Goal: Transaction & Acquisition: Purchase product/service

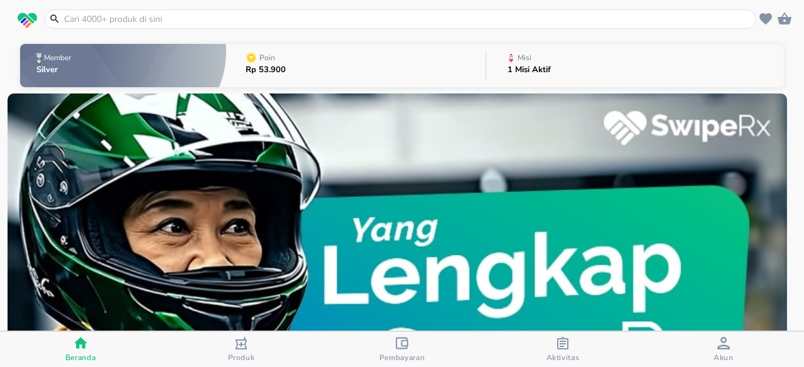
click at [103, 21] on input "text" at bounding box center [408, 19] width 690 height 13
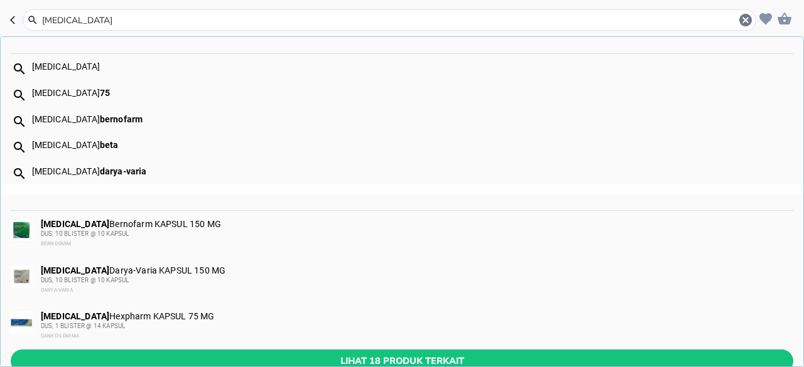
type input "[MEDICAL_DATA]"
click at [161, 271] on div "[MEDICAL_DATA] Darya-Varia KAPSUL 150 MG DUS, 10 BLISTER @ 10 KAPSUL DARYA-VARIA" at bounding box center [416, 281] width 751 height 30
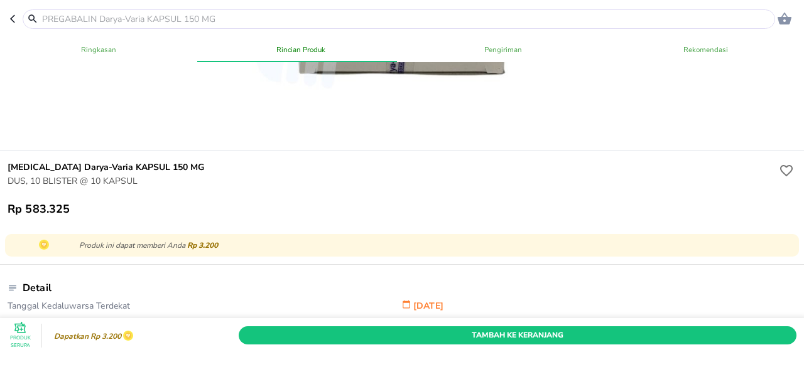
scroll to position [314, 0]
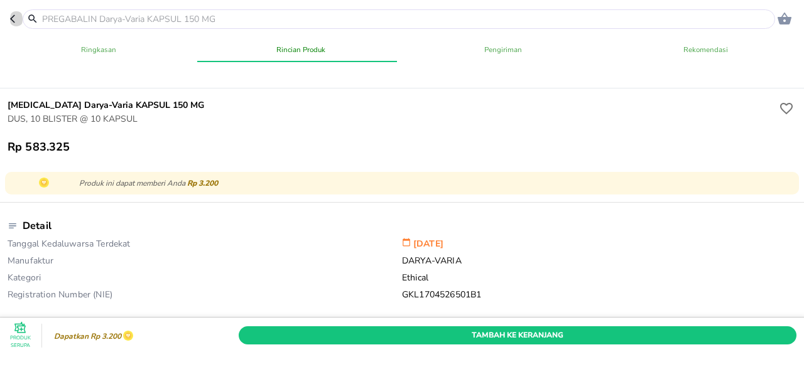
click at [13, 18] on icon "button" at bounding box center [15, 19] width 10 height 10
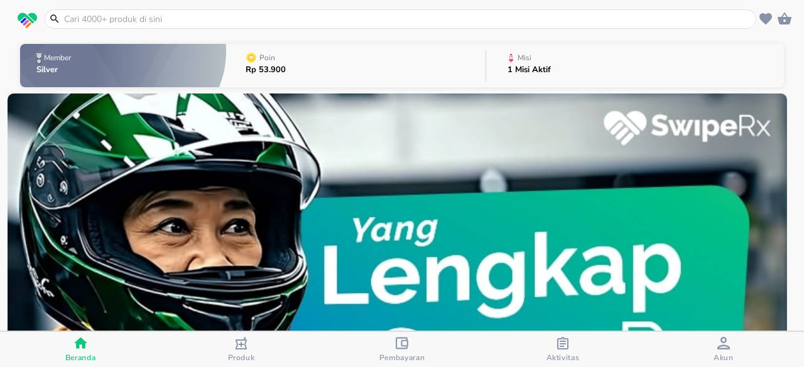
click at [97, 12] on div at bounding box center [400, 18] width 711 height 19
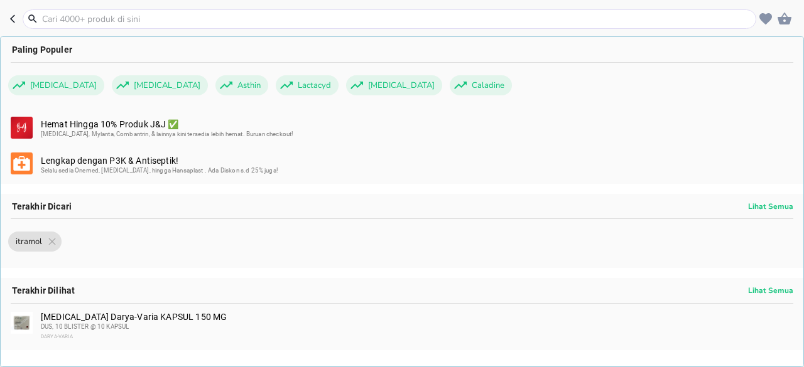
click at [96, 16] on input "text" at bounding box center [397, 19] width 712 height 13
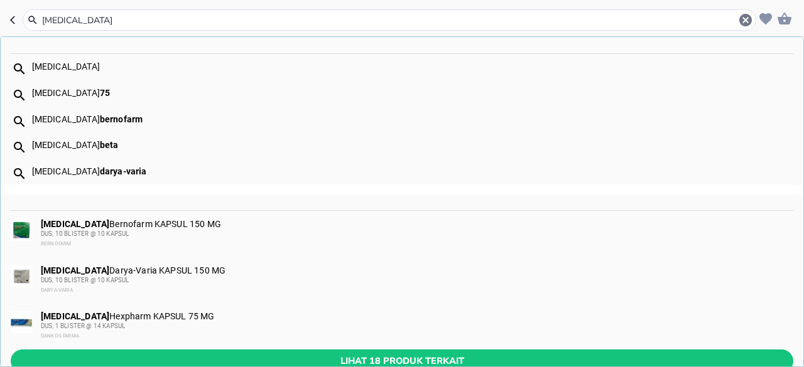
type input "[MEDICAL_DATA]"
click at [143, 224] on div "[MEDICAL_DATA] Bernofarm KAPSUL 150 MG DUS, 10 BLISTER @ 10 KAPSUL BERNOFARM" at bounding box center [416, 234] width 751 height 30
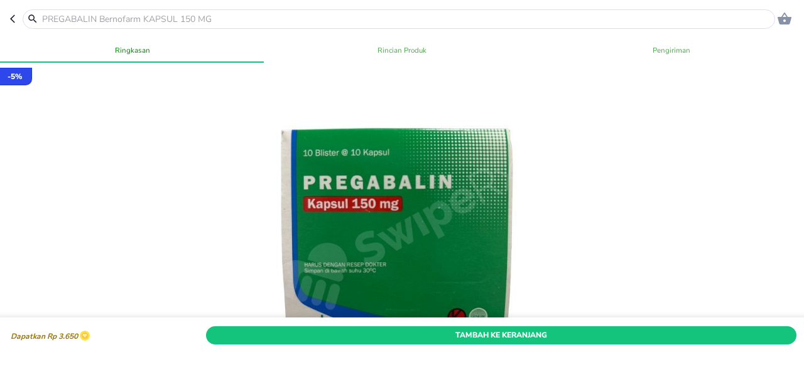
scroll to position [63, 0]
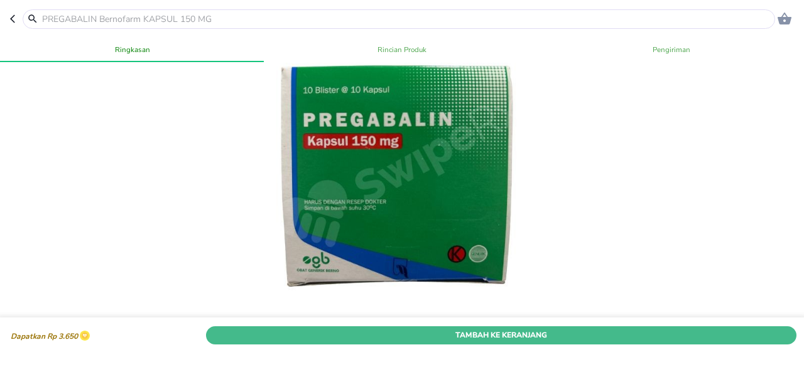
click at [423, 329] on span "Tambah Ke Keranjang" at bounding box center [500, 335] width 571 height 13
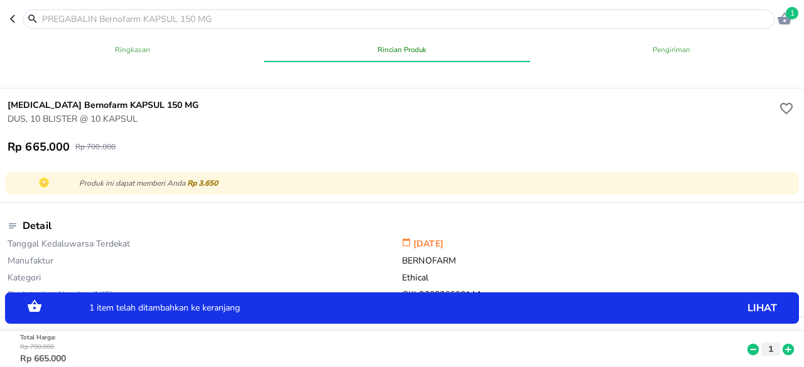
scroll to position [0, 0]
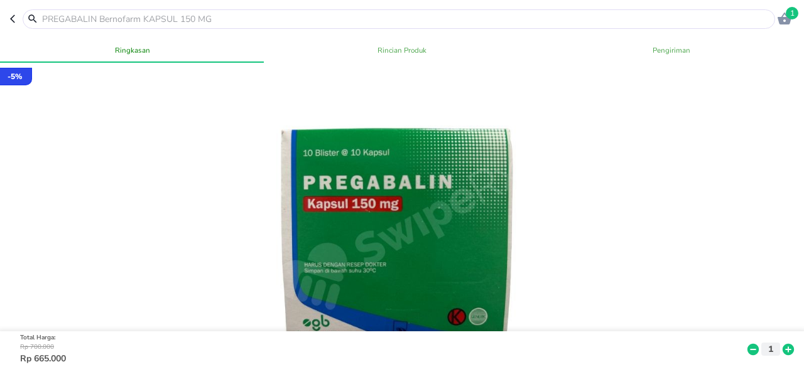
click at [13, 17] on icon "button" at bounding box center [12, 19] width 5 height 8
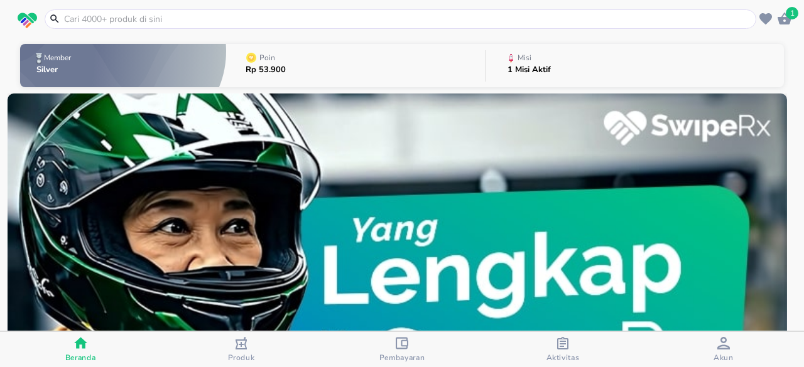
click at [150, 22] on input "text" at bounding box center [408, 19] width 690 height 13
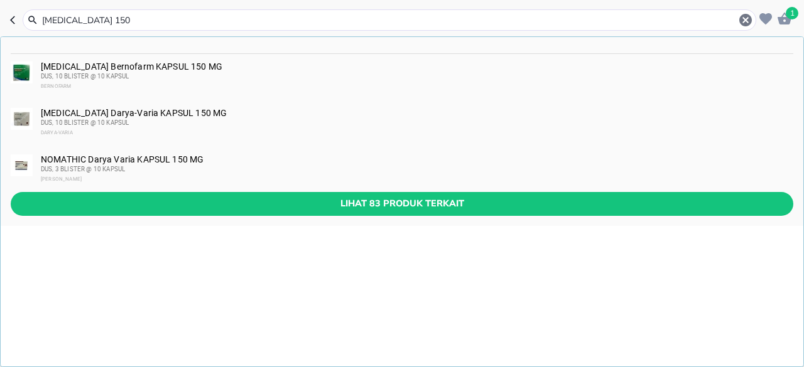
type input "[MEDICAL_DATA] 150"
click at [211, 114] on div "[MEDICAL_DATA] Darya-Varia KAPSUL 150 MG DUS, 10 BLISTER @ 10 KAPSUL DARYA-VARIA" at bounding box center [416, 123] width 751 height 30
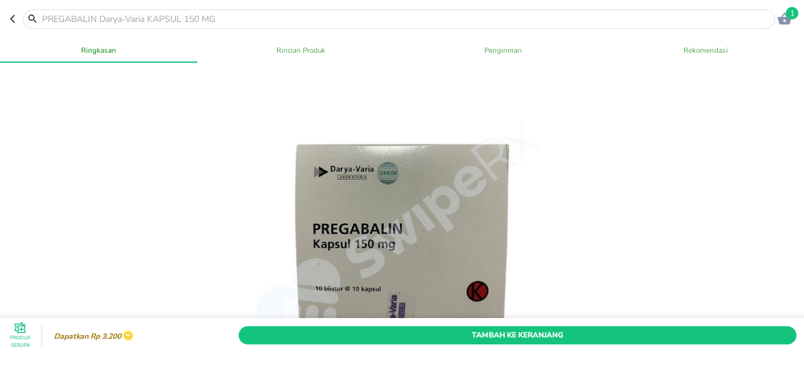
scroll to position [63, 0]
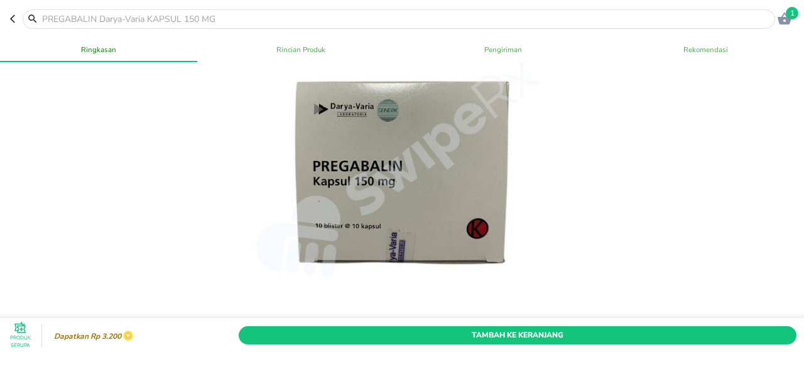
click at [13, 22] on icon "button" at bounding box center [12, 19] width 5 height 8
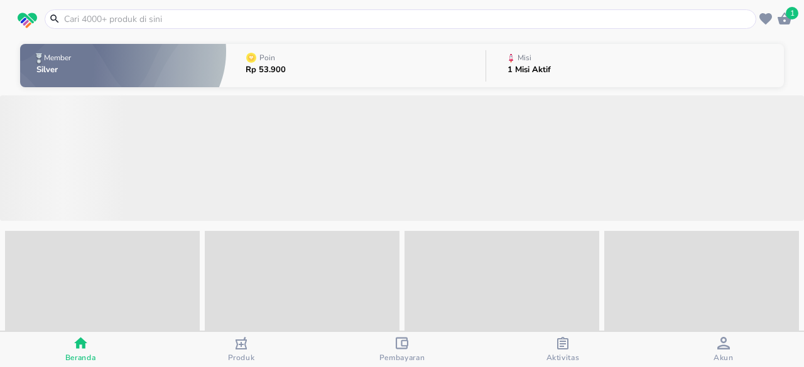
click at [193, 23] on input "text" at bounding box center [408, 19] width 690 height 13
